Goal: Find specific page/section: Find specific page/section

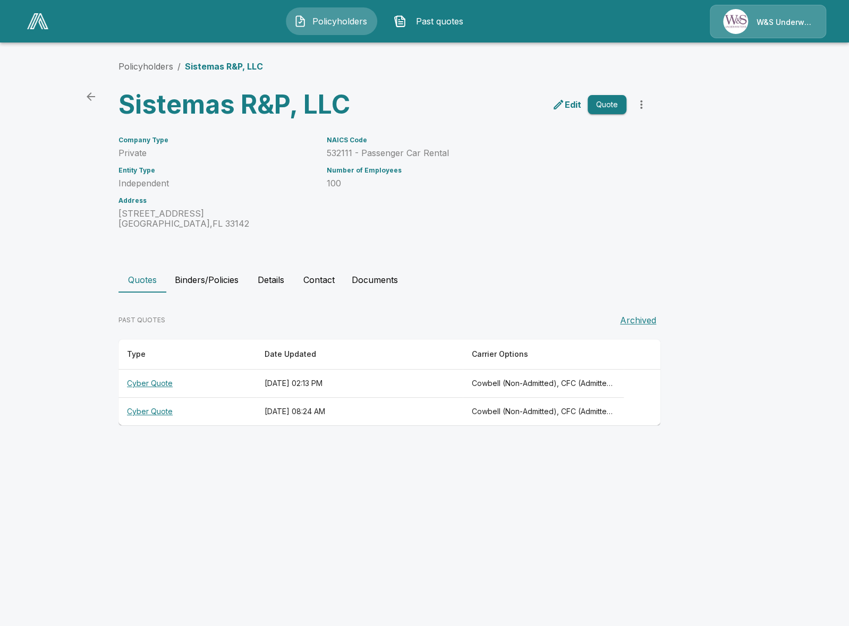
click at [27, 10] on div at bounding box center [38, 21] width 30 height 24
click at [32, 13] on link at bounding box center [38, 21] width 30 height 24
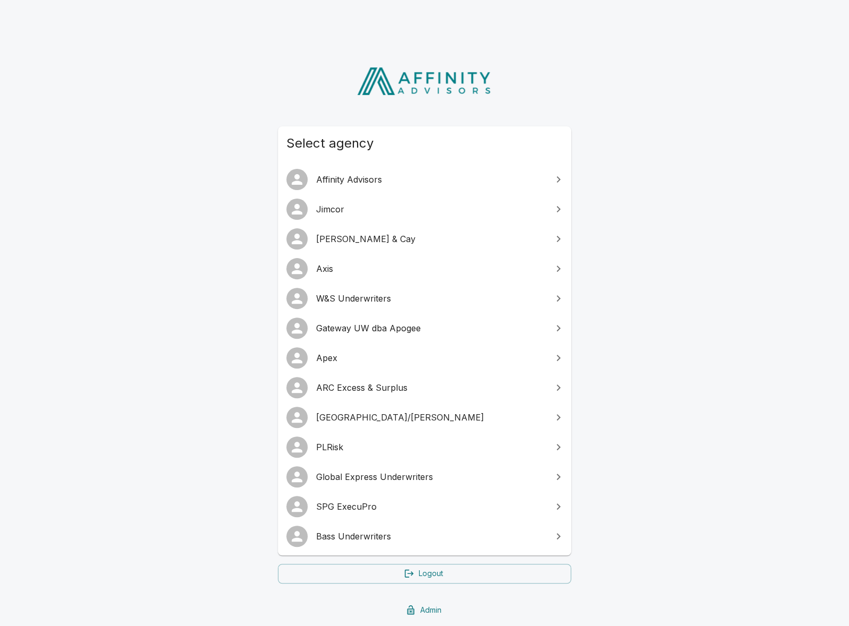
click at [472, 516] on link "SPG ExecuPro" at bounding box center [424, 507] width 293 height 30
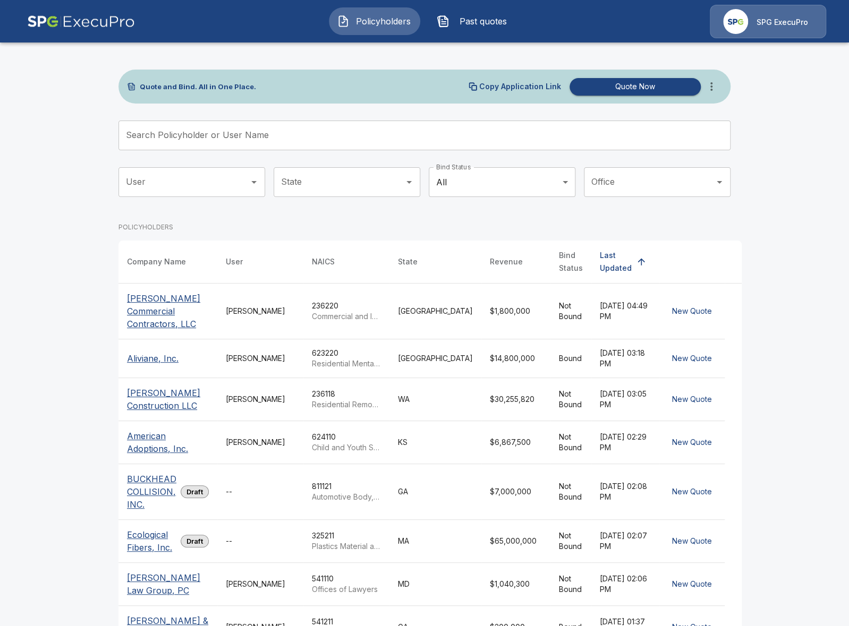
click at [514, 131] on input "Search Policyholder or User Name" at bounding box center [418, 136] width 600 height 30
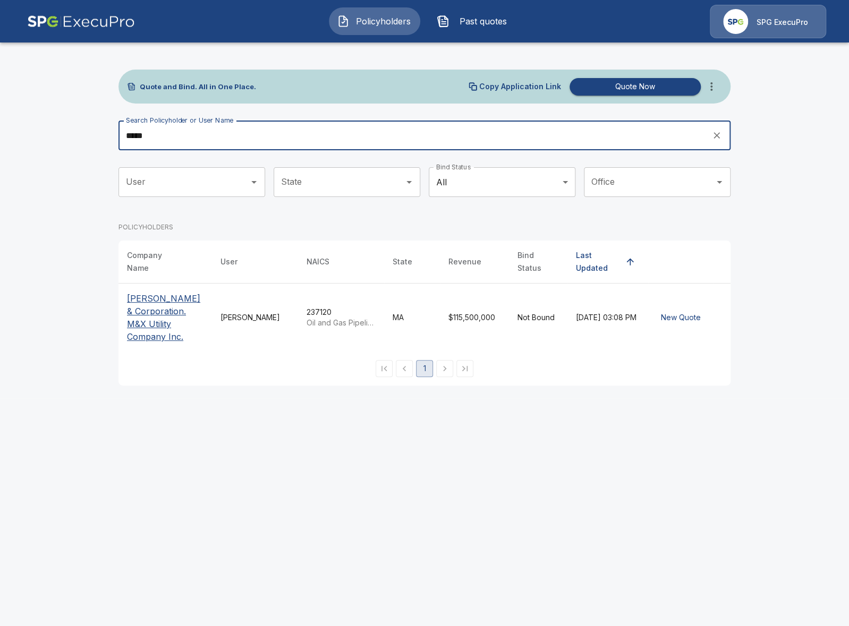
type input "*****"
click at [173, 312] on p "Robert J Devereaux & Corporation. M&X Utility Company Inc." at bounding box center [165, 317] width 76 height 51
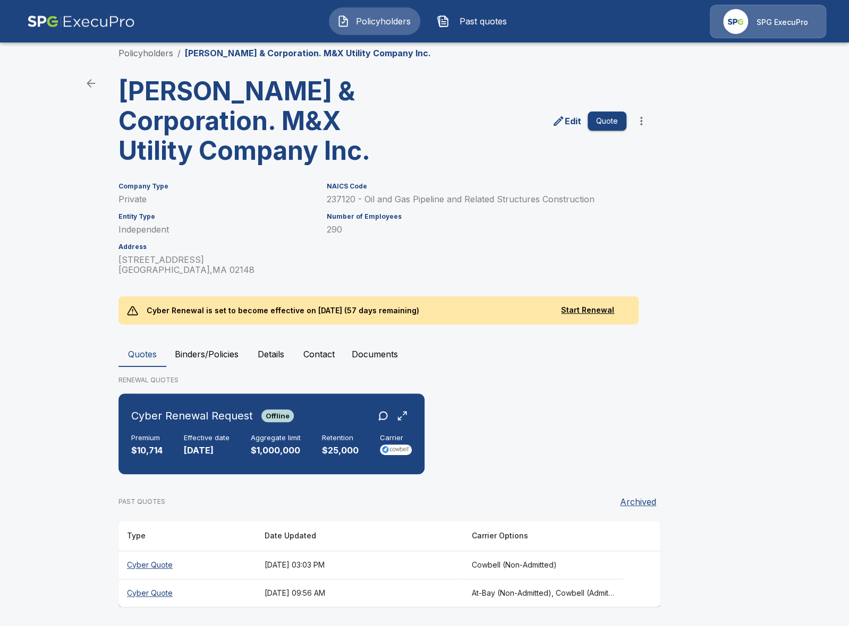
scroll to position [14, 0]
click at [337, 464] on div "Cyber Renewal Request Offline Premium $10,714 Effective date 11/18/2025 Aggrega…" at bounding box center [271, 433] width 297 height 72
